Goal: Task Accomplishment & Management: Manage account settings

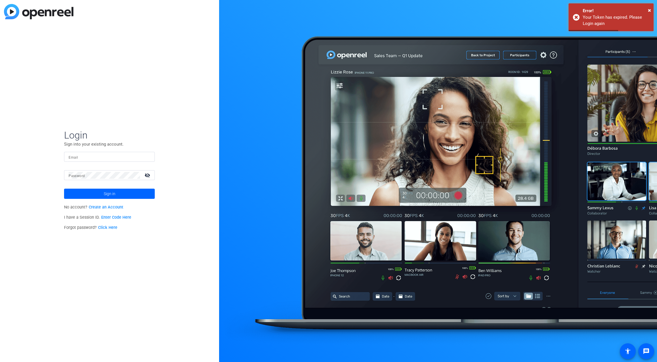
click at [80, 155] on input "Email" at bounding box center [110, 157] width 82 height 7
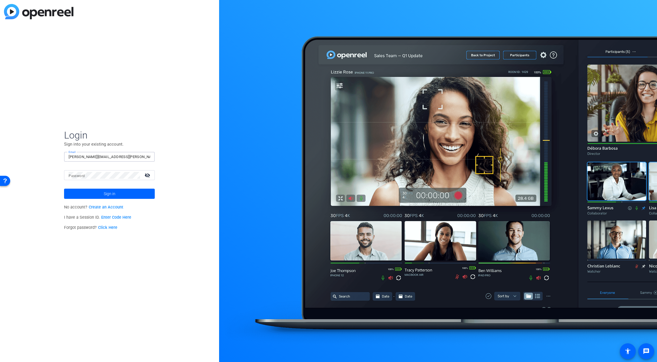
type input "jay-kelly@bisk.com"
click at [64, 189] on button "Sign in" at bounding box center [109, 194] width 91 height 10
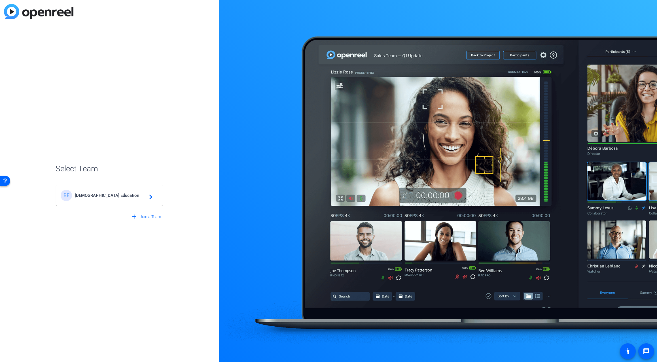
click at [83, 202] on mat-card-content "BE Bisk Education navigate_next" at bounding box center [109, 195] width 107 height 20
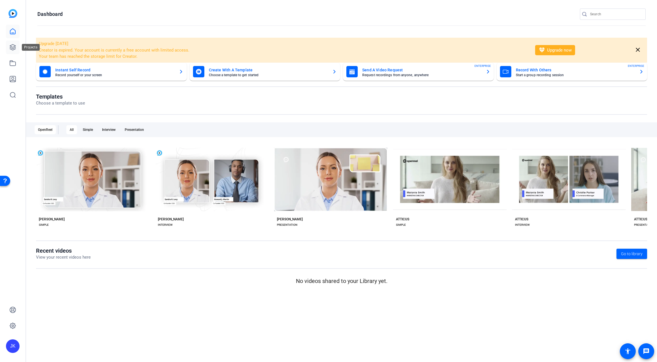
click at [12, 49] on icon at bounding box center [12, 47] width 7 height 7
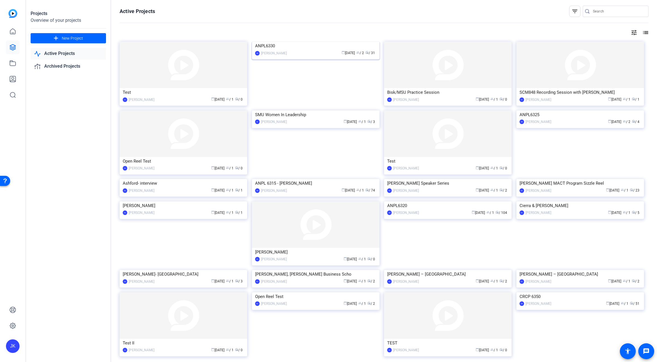
click at [311, 42] on img at bounding box center [316, 42] width 128 height 0
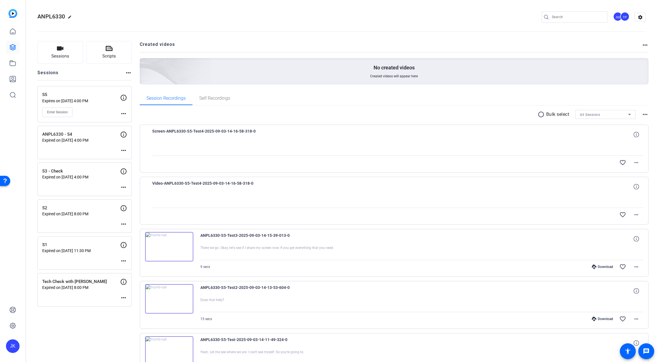
click at [122, 111] on mat-icon "more_horiz" at bounding box center [123, 113] width 7 height 7
click at [135, 123] on span "Edit Session" at bounding box center [138, 122] width 26 height 7
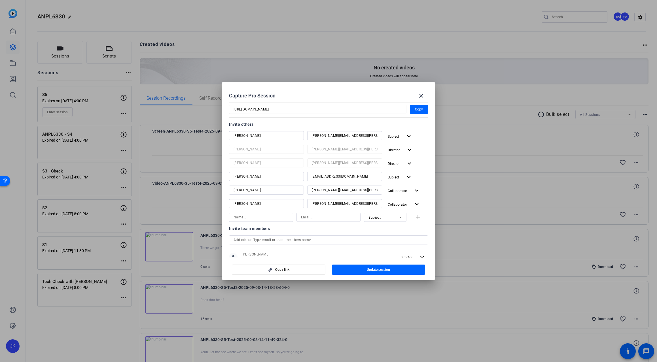
scroll to position [113, 0]
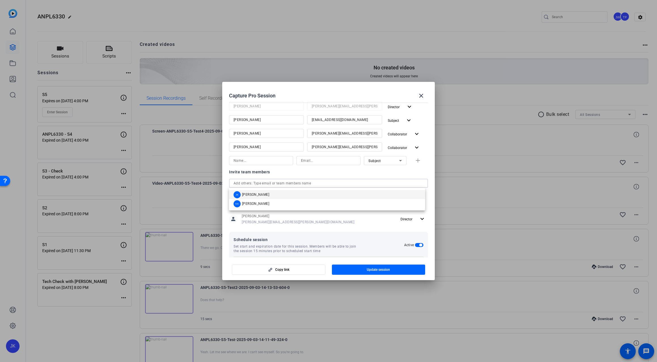
click at [392, 184] on input "text" at bounding box center [329, 183] width 190 height 7
click at [364, 195] on mat-option "JK Jay Kelly" at bounding box center [327, 194] width 196 height 9
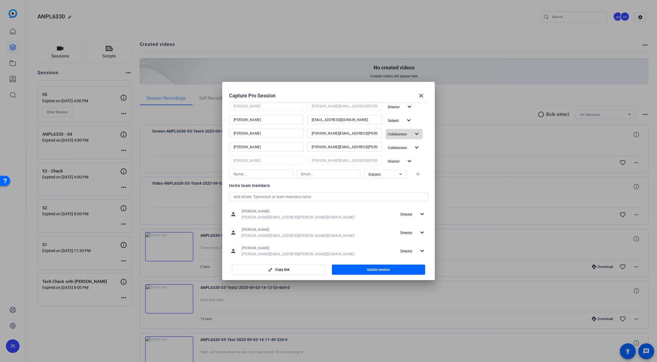
click at [412, 130] on span "button" at bounding box center [404, 134] width 37 height 14
click at [390, 269] on div at bounding box center [328, 181] width 657 height 362
click at [380, 272] on span "Update session" at bounding box center [378, 270] width 23 height 5
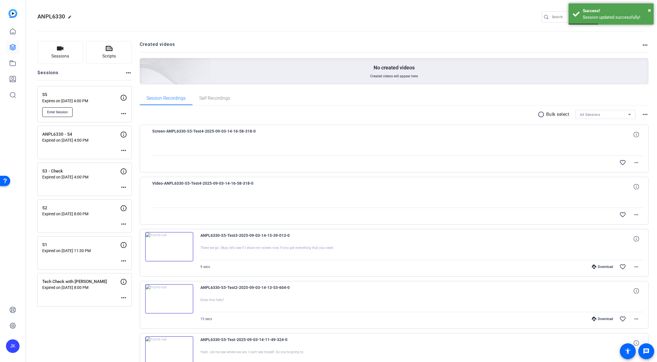
click at [57, 113] on span "Enter Session" at bounding box center [57, 112] width 21 height 5
click at [123, 111] on mat-icon "more_horiz" at bounding box center [123, 113] width 7 height 7
click at [130, 123] on span "Edit Session" at bounding box center [138, 122] width 26 height 7
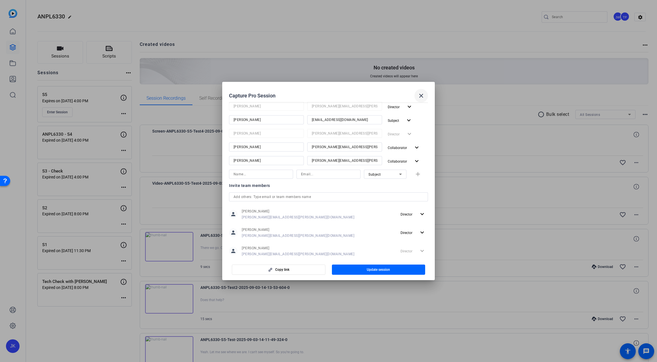
click at [422, 97] on mat-icon "close" at bounding box center [421, 95] width 7 height 7
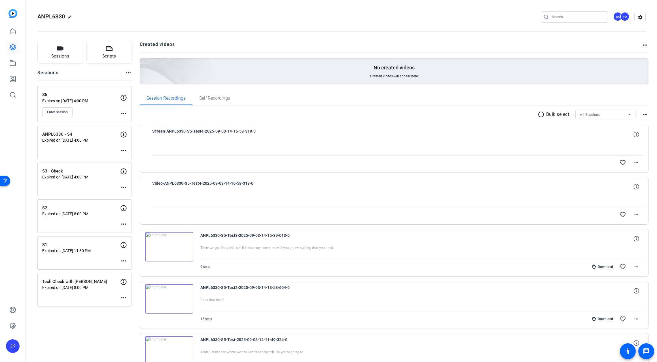
click at [177, 252] on img at bounding box center [169, 246] width 48 height 29
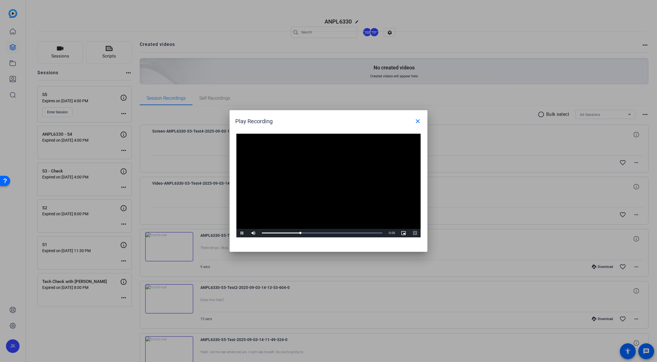
click at [416, 233] on span "Video Player" at bounding box center [415, 233] width 11 height 0
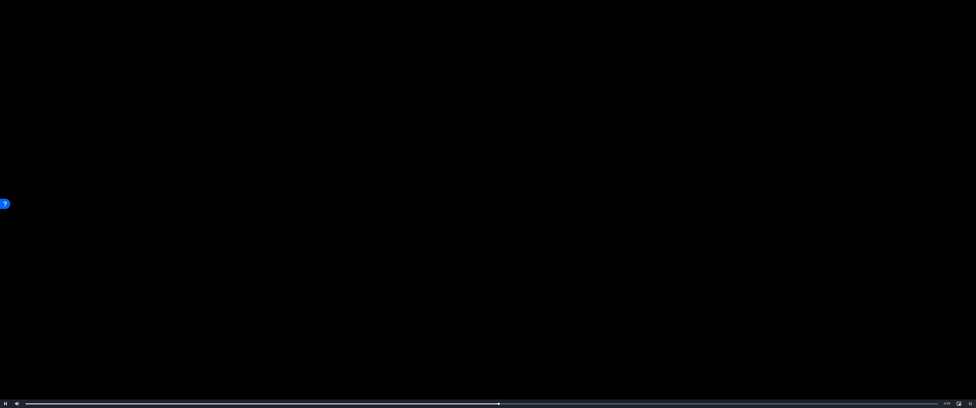
click at [621, 256] on video "Video Player" at bounding box center [488, 204] width 976 height 408
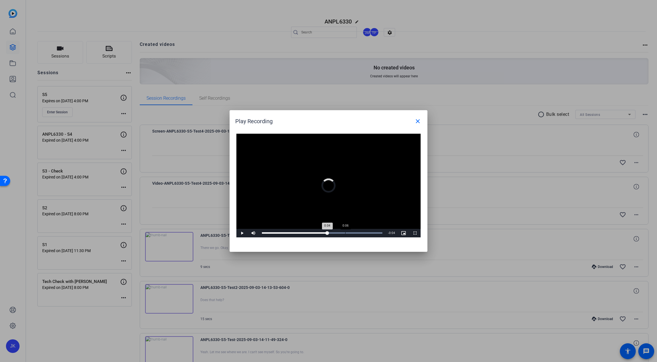
click at [345, 233] on div "0:06" at bounding box center [345, 233] width 0 height 1
drag, startPoint x: 345, startPoint y: 233, endPoint x: 363, endPoint y: 229, distance: 18.0
click at [363, 229] on div "Loaded : 100.00% 0:07 0:06" at bounding box center [322, 233] width 126 height 9
click at [417, 119] on mat-icon "close" at bounding box center [418, 121] width 7 height 7
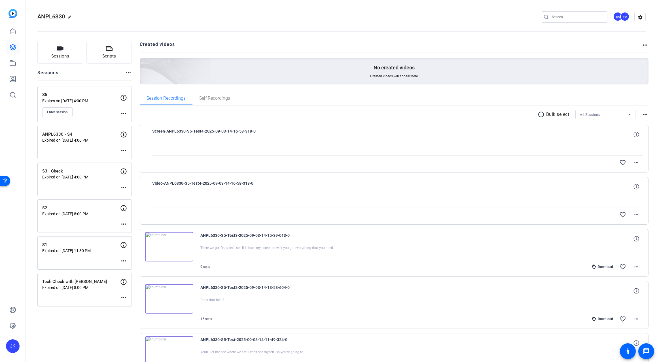
click at [441, 199] on div at bounding box center [397, 201] width 491 height 14
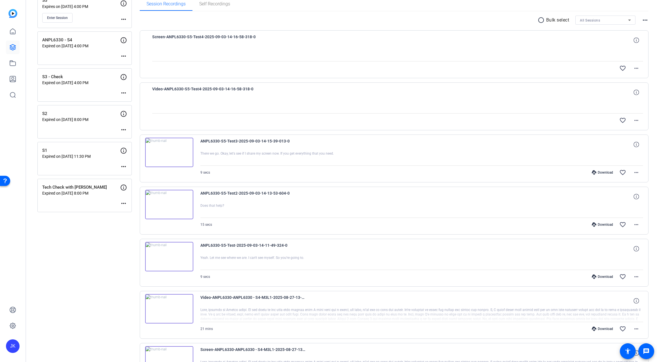
scroll to position [132, 0]
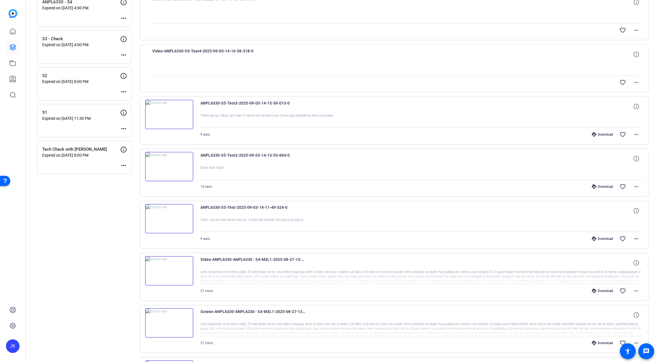
click at [173, 218] on img at bounding box center [169, 218] width 48 height 29
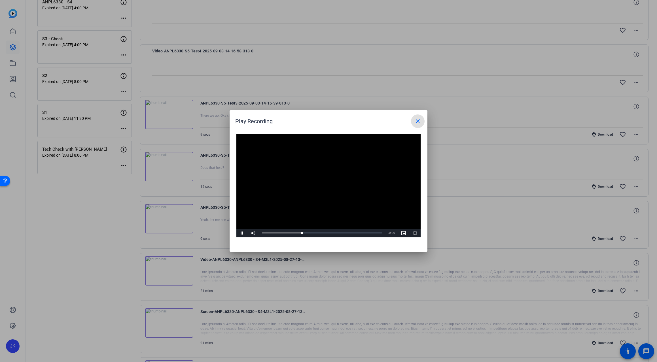
click at [420, 120] on mat-icon "close" at bounding box center [418, 121] width 7 height 7
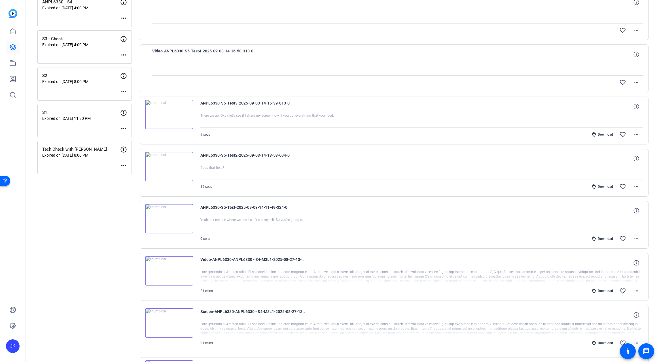
click at [169, 116] on img at bounding box center [169, 114] width 48 height 29
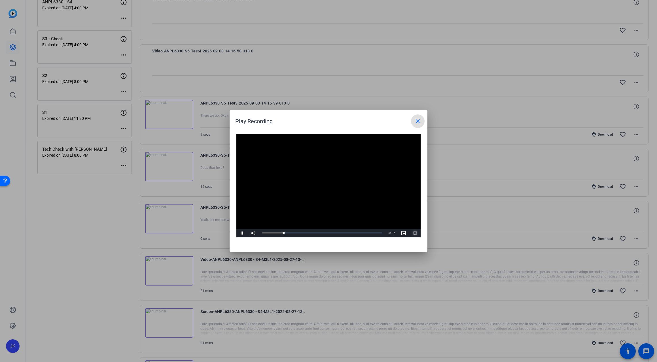
click at [414, 233] on span "Video Player" at bounding box center [415, 233] width 11 height 0
click at [170, 171] on div at bounding box center [328, 181] width 657 height 362
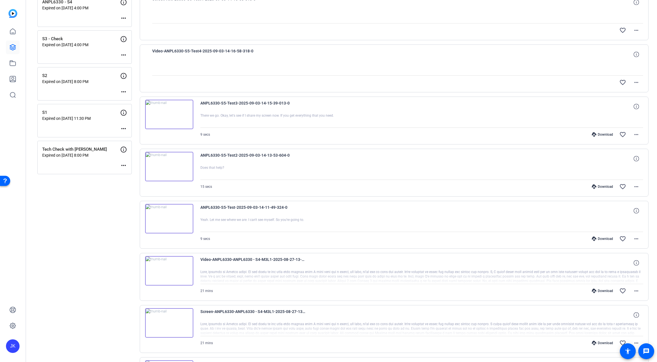
click at [177, 167] on img at bounding box center [169, 166] width 48 height 29
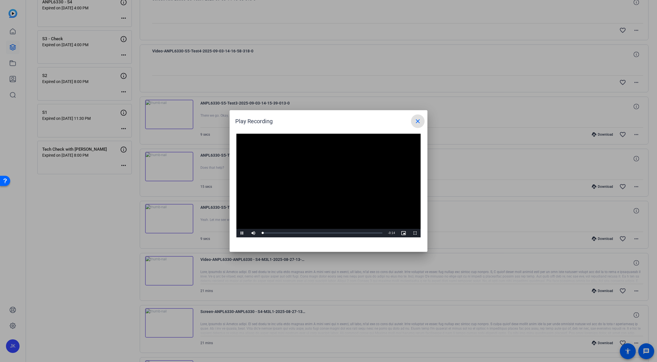
click at [324, 183] on video "Video Player" at bounding box center [329, 186] width 184 height 104
drag, startPoint x: 414, startPoint y: 233, endPoint x: 544, endPoint y: 269, distance: 134.8
click at [414, 233] on span "Video Player" at bounding box center [415, 233] width 11 height 0
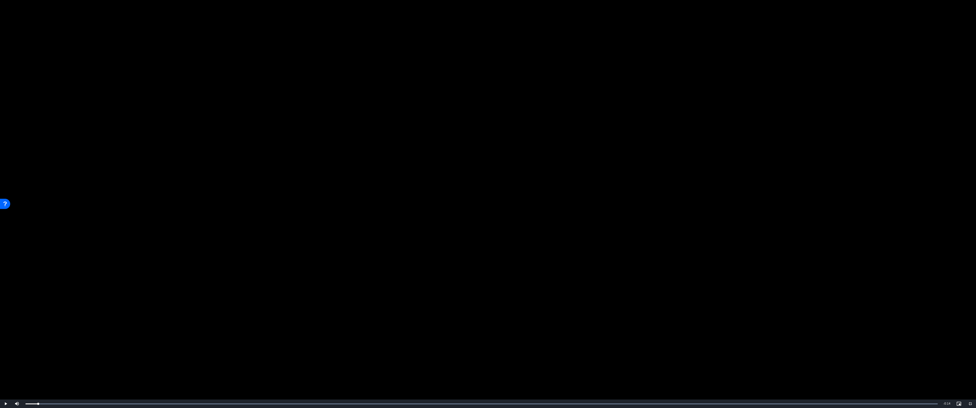
click at [415, 256] on video "Video Player" at bounding box center [488, 204] width 976 height 408
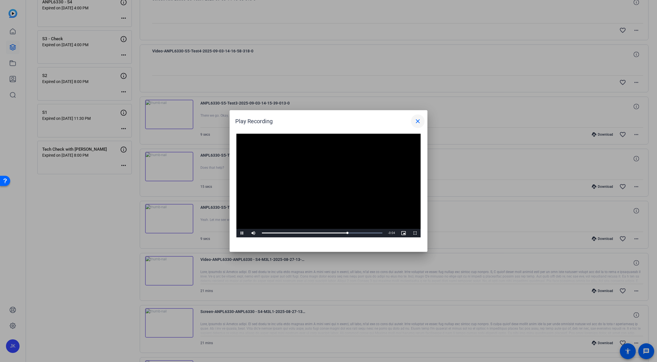
click at [420, 121] on mat-icon "close" at bounding box center [418, 121] width 7 height 7
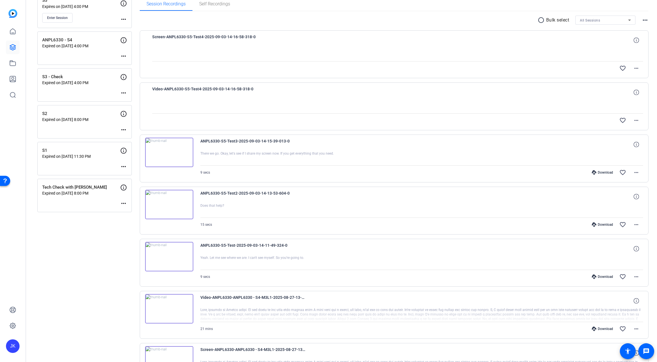
scroll to position [19, 0]
